Goal: Check status: Check status

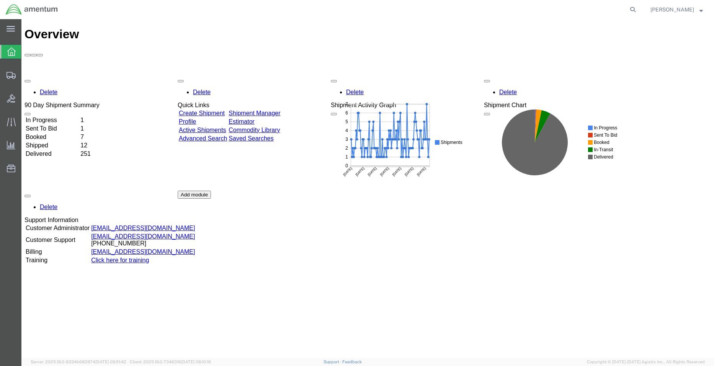
click at [60, 116] on td "In Progress" at bounding box center [52, 120] width 54 height 8
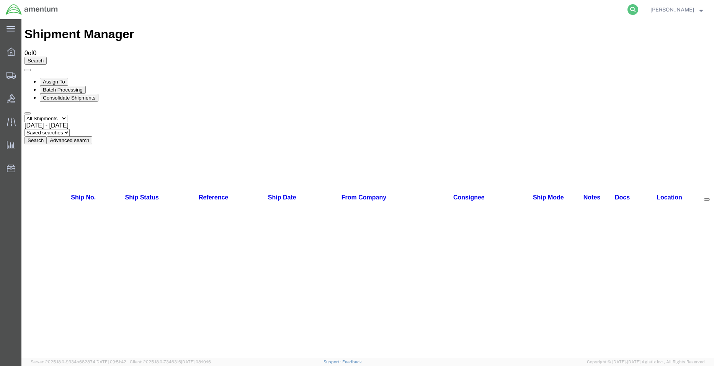
click at [635, 8] on icon at bounding box center [632, 9] width 11 height 11
click at [549, 10] on input "search" at bounding box center [510, 9] width 233 height 18
type input "56662473"
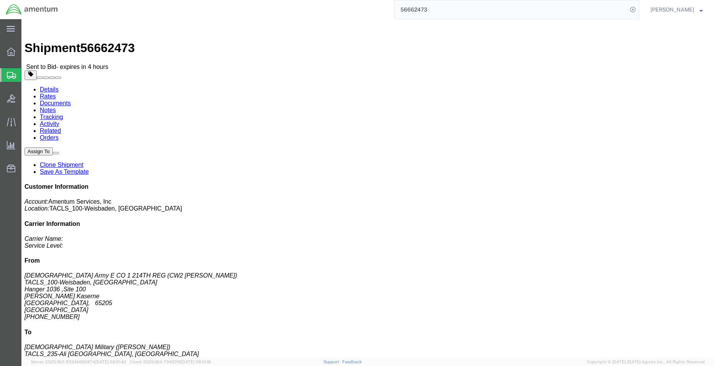
click link "Activity"
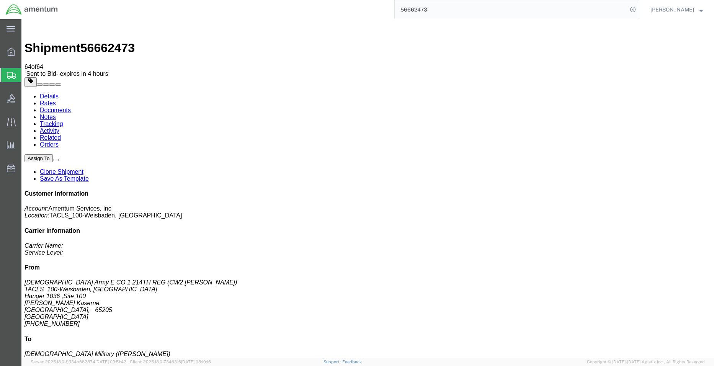
click at [63, 121] on link "Tracking" at bounding box center [51, 124] width 23 height 7
click at [56, 114] on link "Notes" at bounding box center [48, 117] width 16 height 7
click at [71, 107] on link "Documents" at bounding box center [55, 110] width 31 height 7
click at [56, 100] on link "Rates" at bounding box center [48, 103] width 16 height 7
